Goal: Information Seeking & Learning: Understand process/instructions

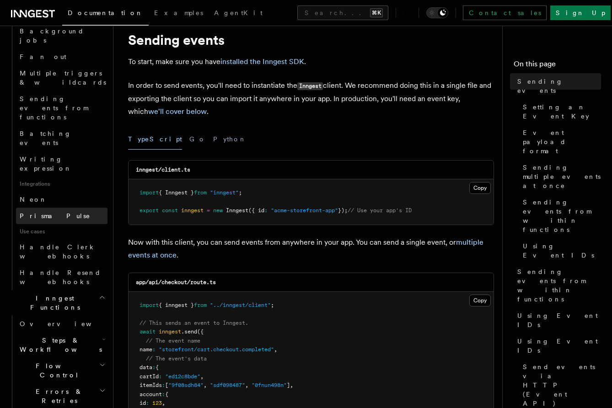
scroll to position [464, 0]
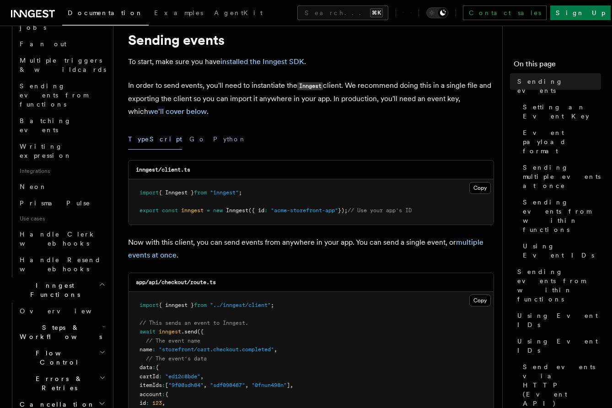
click at [69, 323] on span "Steps & Workflows" at bounding box center [59, 332] width 86 height 18
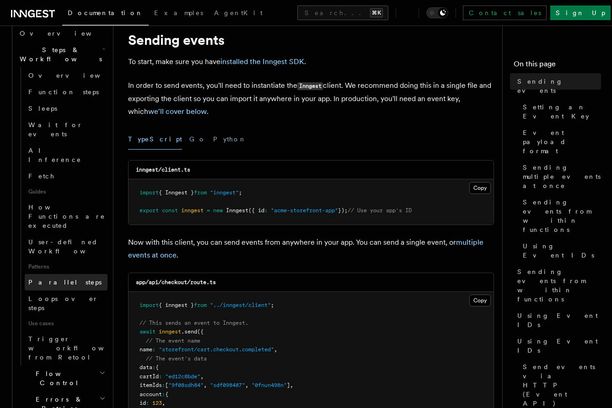
scroll to position [749, 0]
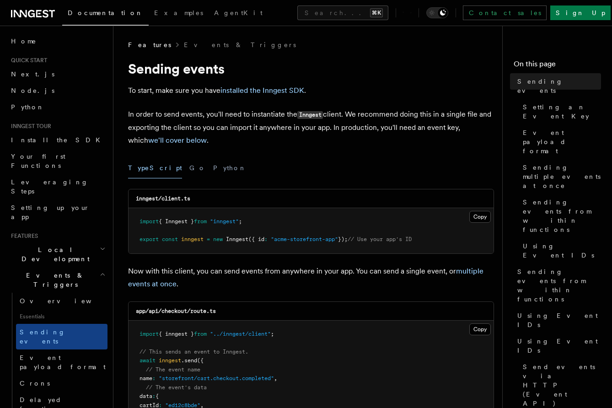
click at [263, 120] on p "In order to send events, you'll need to instantiate the Inngest client. We reco…" at bounding box center [311, 127] width 366 height 39
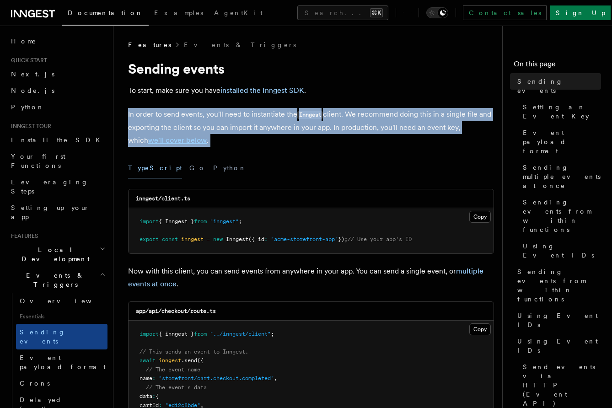
click at [263, 120] on p "In order to send events, you'll need to instantiate the Inngest client. We reco…" at bounding box center [311, 127] width 366 height 39
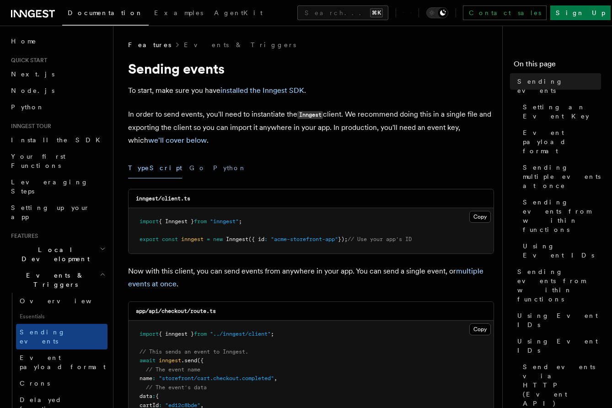
click at [264, 124] on p "In order to send events, you'll need to instantiate the Inngest client. We reco…" at bounding box center [311, 127] width 366 height 39
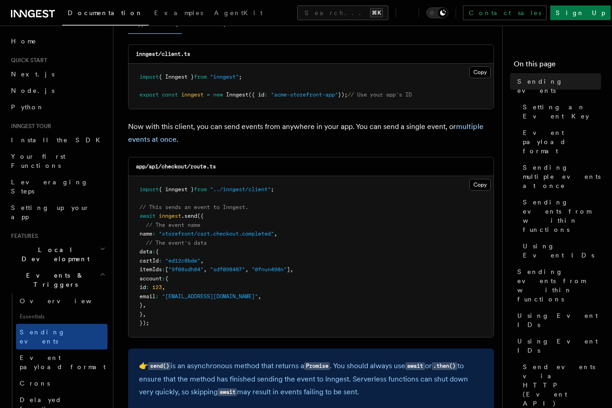
scroll to position [153, 0]
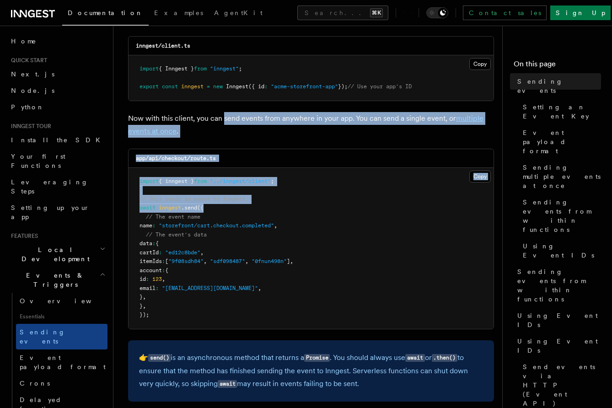
drag, startPoint x: 223, startPoint y: 122, endPoint x: 237, endPoint y: 210, distance: 88.5
click at [237, 210] on pre "import { inngest } from "../inngest/client" ; // This sends an event to Inngest…" at bounding box center [311, 248] width 365 height 161
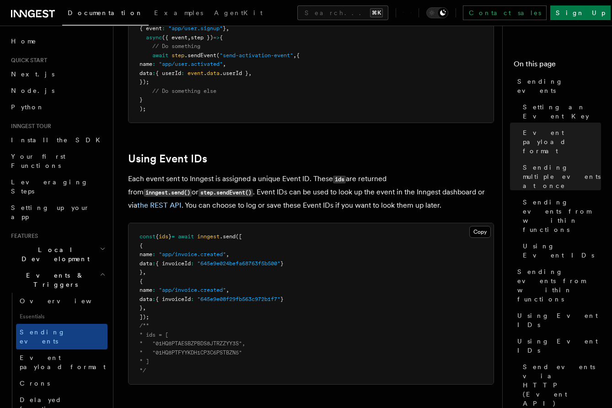
scroll to position [1597, 0]
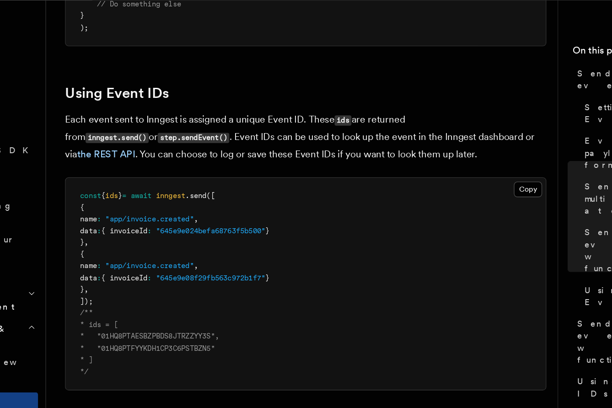
click at [319, 110] on p "Each event sent to Inngest is assigned a unique Event ID. These ids are returne…" at bounding box center [311, 129] width 366 height 39
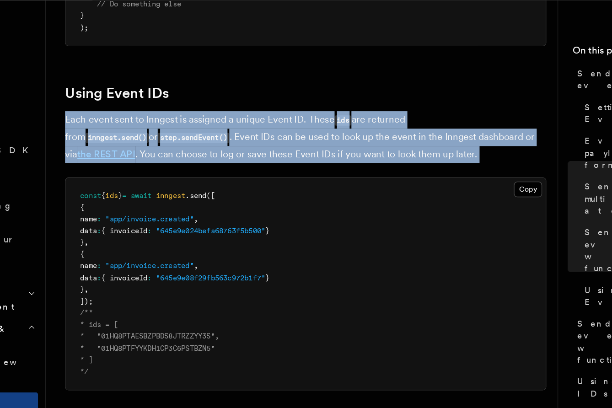
click at [319, 110] on p "Each event sent to Inngest is assigned a unique Event ID. These ids are returne…" at bounding box center [311, 129] width 366 height 39
click at [320, 125] on p "Each event sent to Inngest is assigned a unique Event ID. These ids are returne…" at bounding box center [311, 129] width 366 height 39
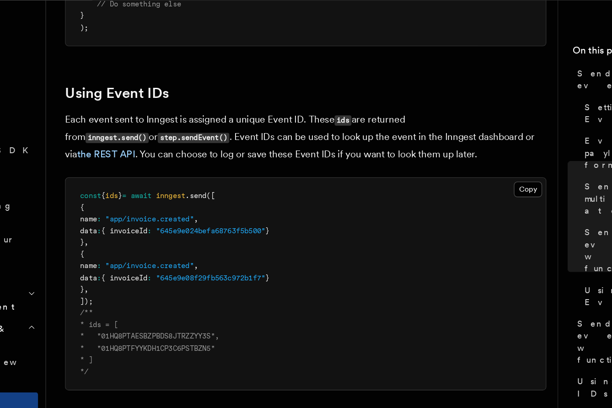
click at [320, 125] on p "Each event sent to Inngest is assigned a unique Event ID. These ids are returne…" at bounding box center [311, 129] width 366 height 39
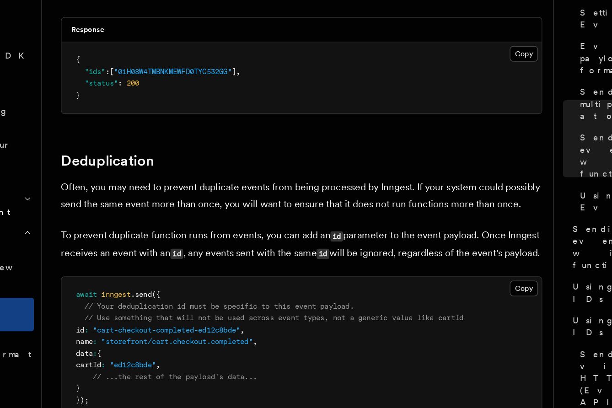
scroll to position [2153, 0]
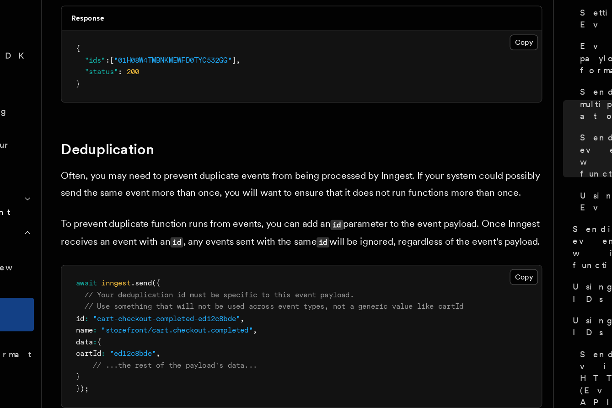
click at [314, 237] on p "Often, you may need to prevent duplicate events from being processed by Inngest…" at bounding box center [311, 238] width 366 height 26
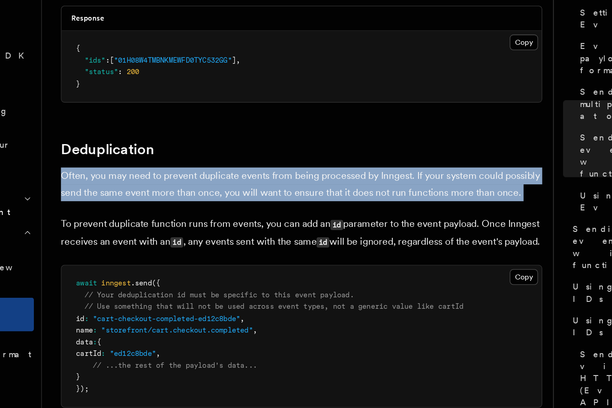
click at [314, 237] on p "Often, you may need to prevent duplicate events from being processed by Inngest…" at bounding box center [311, 238] width 366 height 26
click at [319, 240] on p "Often, you may need to prevent duplicate events from being processed by Inngest…" at bounding box center [311, 238] width 366 height 26
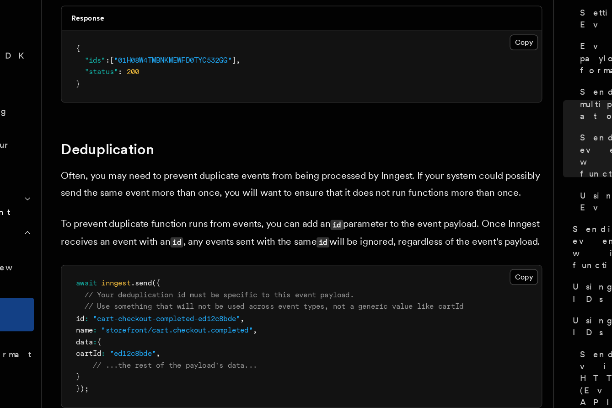
click at [323, 238] on p "Often, you may need to prevent duplicate events from being processed by Inngest…" at bounding box center [311, 238] width 366 height 26
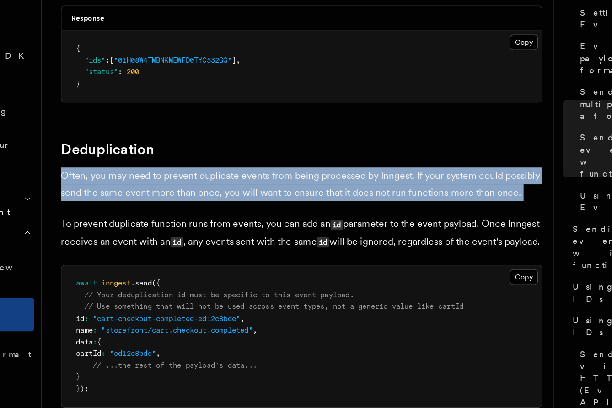
click at [323, 238] on p "Often, you may need to prevent duplicate events from being processed by Inngest…" at bounding box center [311, 238] width 366 height 26
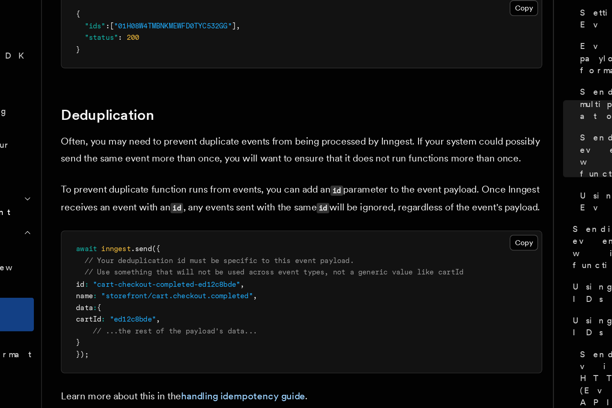
scroll to position [2181, 0]
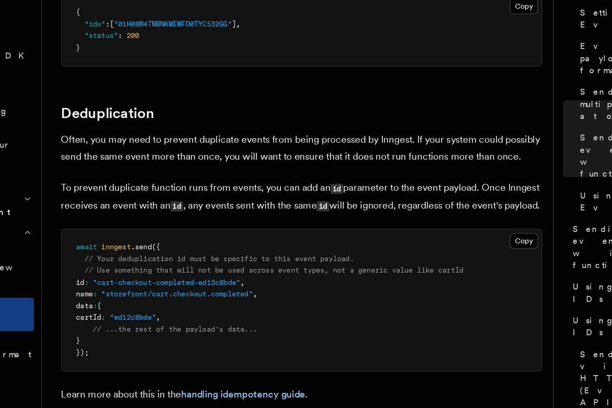
click at [322, 256] on p "To prevent duplicate function runs from events, you can add an id parameter to …" at bounding box center [311, 247] width 366 height 27
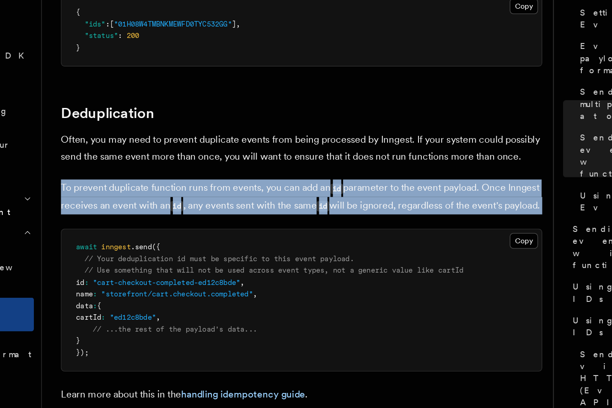
click at [322, 256] on p "To prevent duplicate function runs from events, you can add an id parameter to …" at bounding box center [311, 247] width 366 height 27
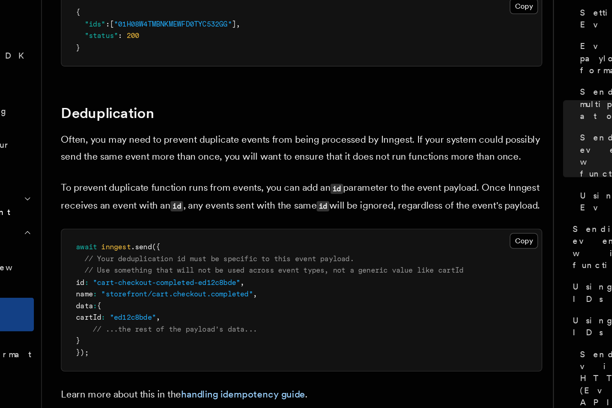
click at [321, 260] on p "To prevent duplicate function runs from events, you can add an id parameter to …" at bounding box center [311, 247] width 366 height 27
click at [323, 257] on p "To prevent duplicate function runs from events, you can add an id parameter to …" at bounding box center [311, 247] width 366 height 27
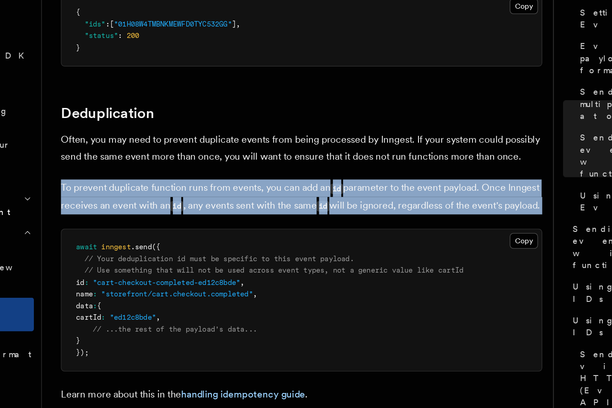
click at [323, 257] on p "To prevent duplicate function runs from events, you can add an id parameter to …" at bounding box center [311, 247] width 366 height 27
click at [323, 259] on p "To prevent duplicate function runs from events, you can add an id parameter to …" at bounding box center [311, 247] width 366 height 27
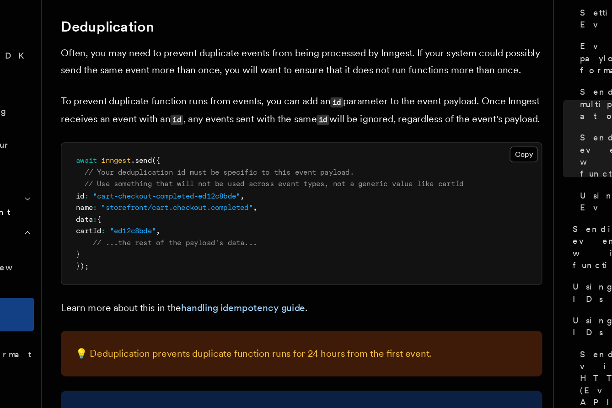
scroll to position [2401, 0]
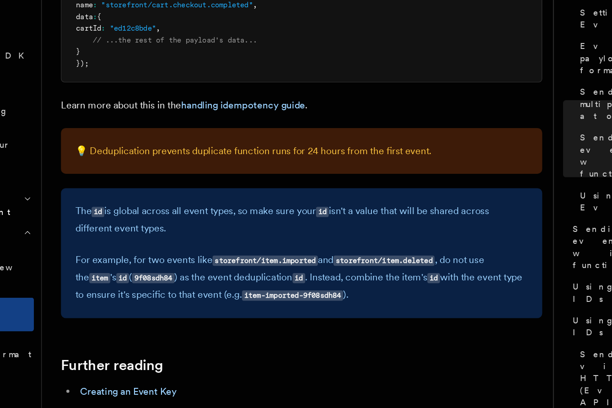
click at [322, 265] on p "The id is global across all event types, so make sure your id isn't a value tha…" at bounding box center [311, 265] width 344 height 26
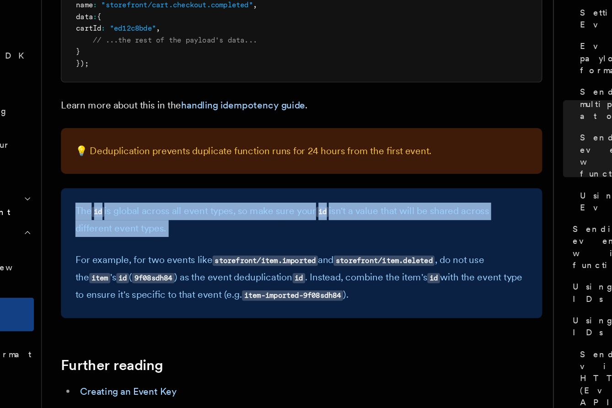
click at [322, 265] on p "The id is global across all event types, so make sure your id isn't a value tha…" at bounding box center [311, 265] width 344 height 26
click at [326, 269] on p "The id is global across all event types, so make sure your id isn't a value tha…" at bounding box center [311, 265] width 344 height 26
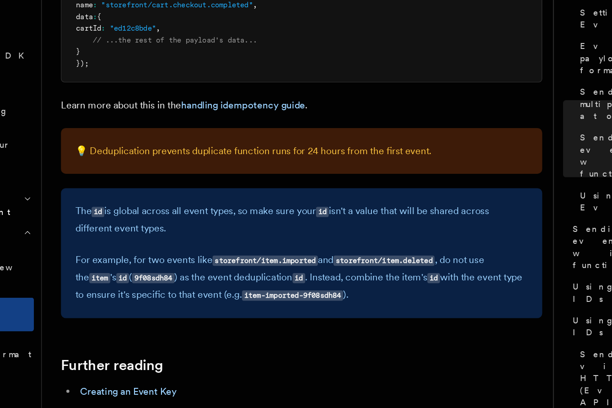
click at [328, 215] on p "💡 Deduplication prevents duplicate function runs for 24 hours from the first ev…" at bounding box center [311, 212] width 344 height 13
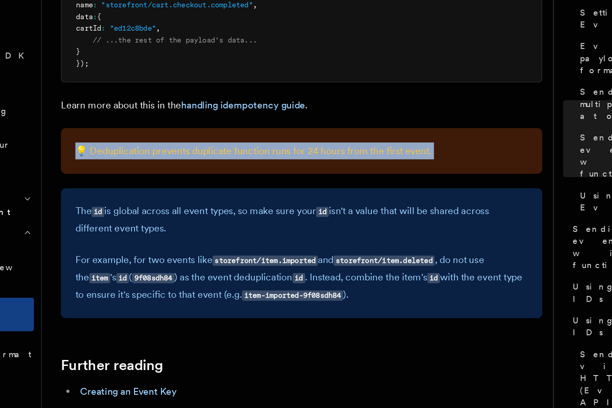
click at [328, 215] on p "💡 Deduplication prevents duplicate function runs for 24 hours from the first ev…" at bounding box center [311, 212] width 344 height 13
copy p "💡 Deduplication prevents duplicate function runs for 24 hours from the first ev…"
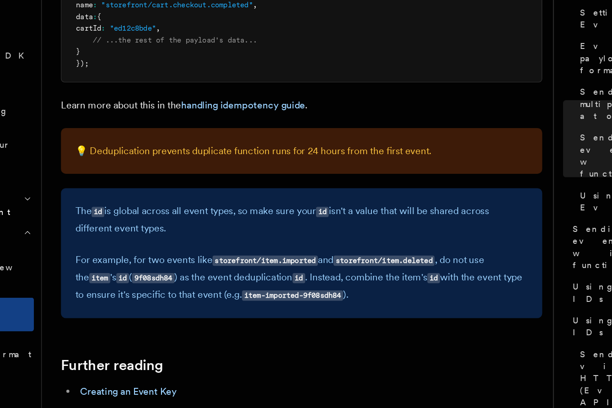
click at [335, 224] on div "💡 Deduplication prevents duplicate function runs for 24 hours from the first ev…" at bounding box center [311, 212] width 366 height 35
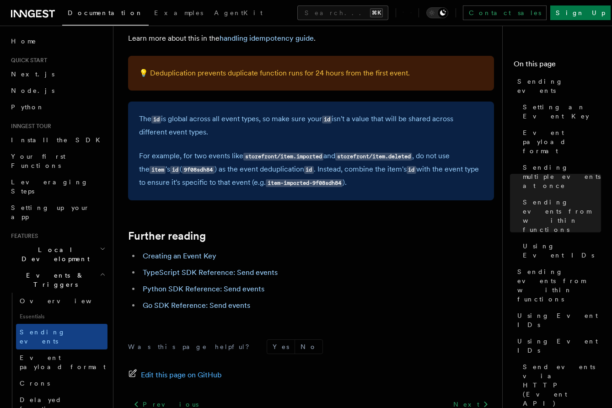
scroll to position [2543, 0]
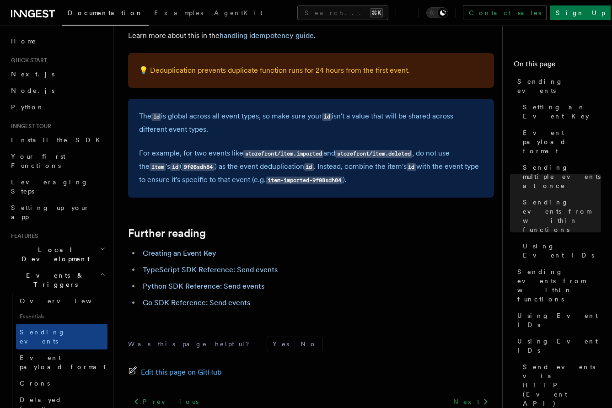
click at [288, 168] on p "For example, for two events like storefront/item.imported and storefront/item.d…" at bounding box center [311, 167] width 344 height 40
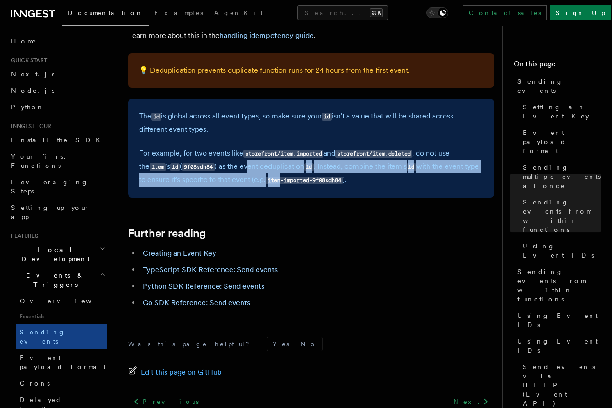
drag, startPoint x: 242, startPoint y: 167, endPoint x: 281, endPoint y: 185, distance: 43.6
click at [281, 185] on p "For example, for two events like storefront/item.imported and storefront/item.d…" at bounding box center [311, 167] width 344 height 40
click at [270, 175] on p "For example, for two events like storefront/item.imported and storefront/item.d…" at bounding box center [311, 167] width 344 height 40
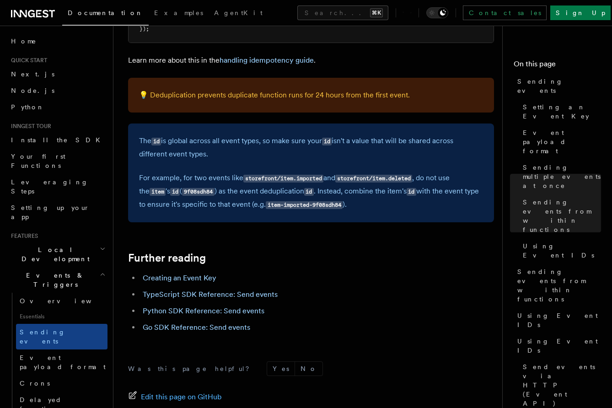
scroll to position [2517, 0]
